Goal: Navigation & Orientation: Go to known website

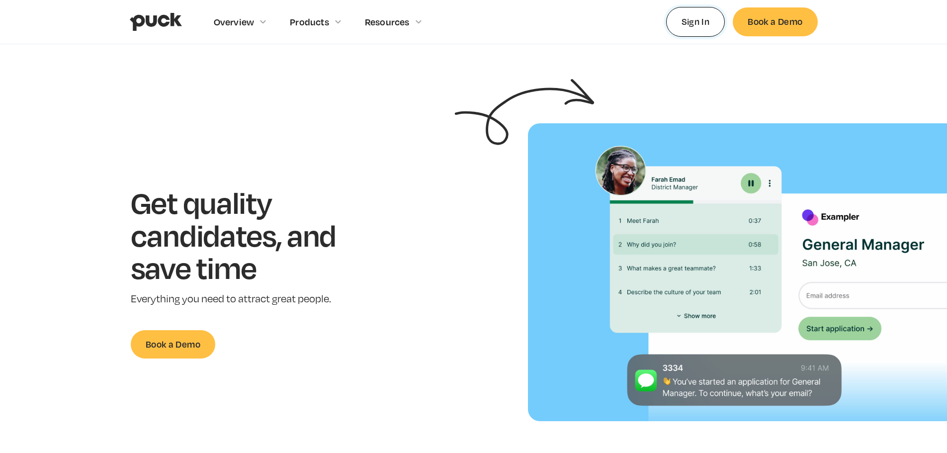
click at [696, 31] on link "Sign In" at bounding box center [695, 21] width 59 height 29
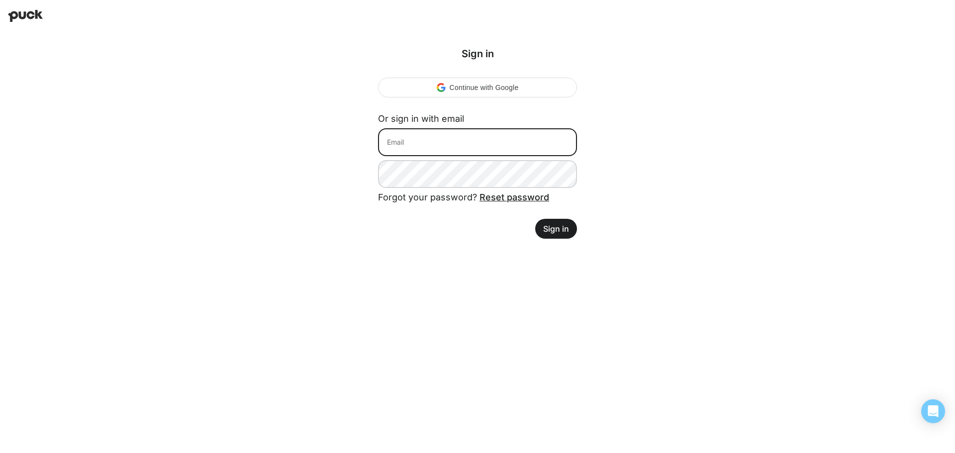
click at [429, 140] on input at bounding box center [477, 142] width 199 height 28
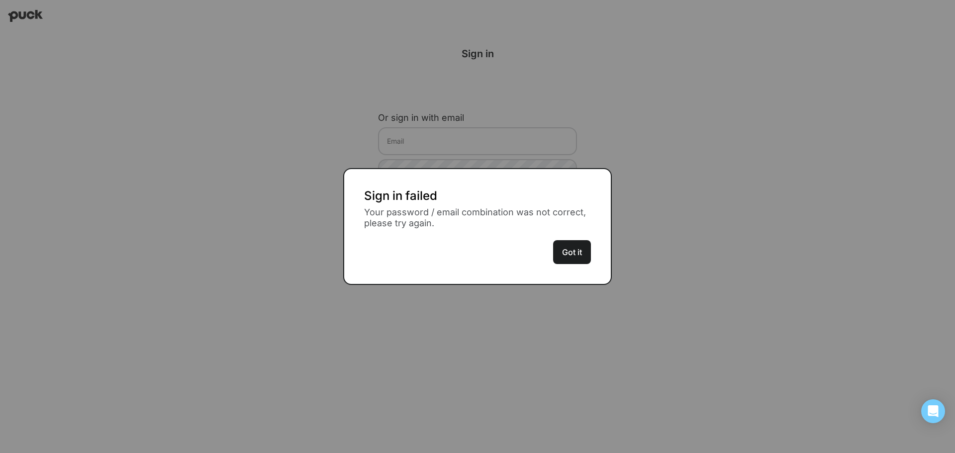
click at [560, 246] on button "Got it" at bounding box center [572, 252] width 38 height 24
